Goal: Information Seeking & Learning: Learn about a topic

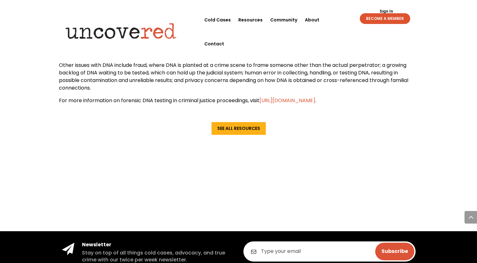
scroll to position [724, 0]
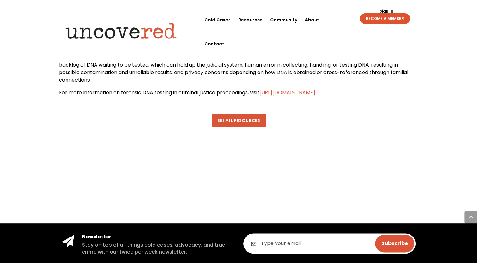
click at [249, 122] on link "See All Resources" at bounding box center [239, 120] width 54 height 13
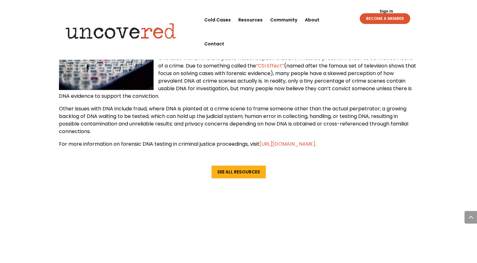
scroll to position [685, 0]
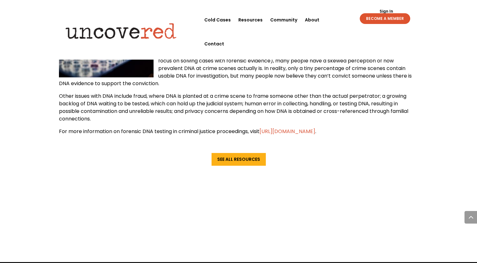
click at [315, 134] on span "[URL][DOMAIN_NAME]" at bounding box center [288, 131] width 56 height 7
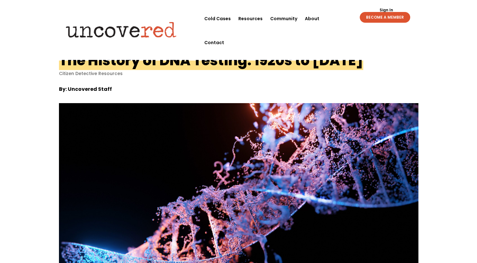
click at [408, 57] on div "The History of DNA Testing: 1920s to [DATE] Citizen Detective Resources" at bounding box center [239, 64] width 360 height 23
click at [249, 20] on link "Resources" at bounding box center [250, 19] width 24 height 24
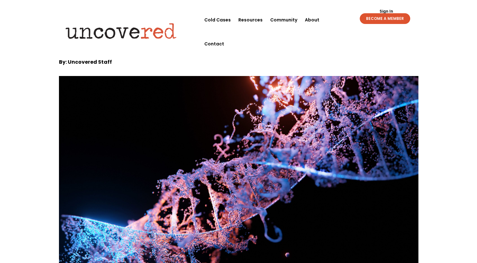
scroll to position [26, 0]
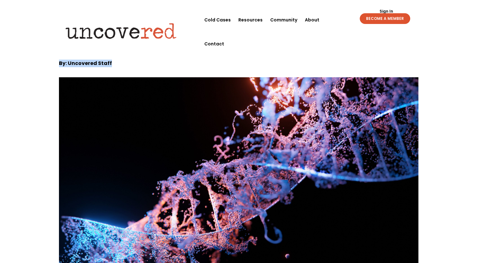
drag, startPoint x: 477, startPoint y: 56, endPoint x: 475, endPoint y: 41, distance: 15.9
click at [231, 66] on p "By: Uncovered Staff" at bounding box center [239, 64] width 360 height 8
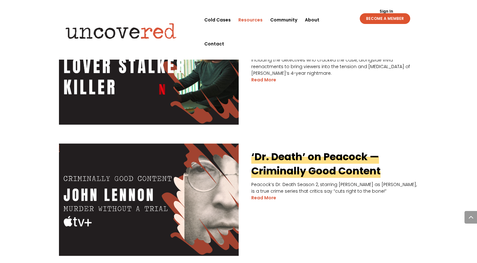
scroll to position [592, 0]
